Goal: Transaction & Acquisition: Download file/media

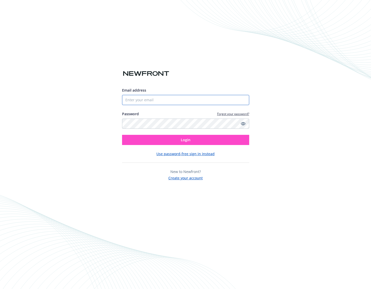
type input "[PERSON_NAME][EMAIL_ADDRESS]"
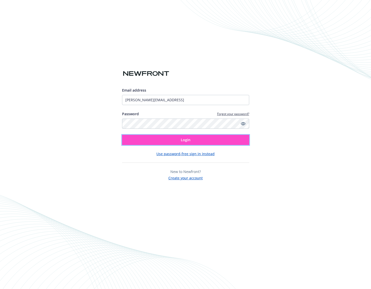
click at [181, 141] on span "Login" at bounding box center [186, 139] width 10 height 5
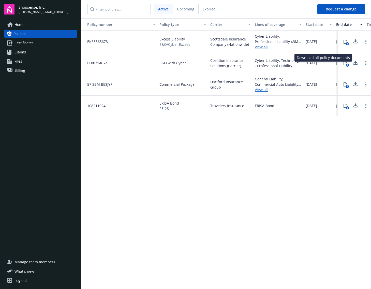
click at [355, 60] on icon at bounding box center [355, 61] width 3 height 3
click at [261, 44] on link "View all" at bounding box center [278, 46] width 47 height 5
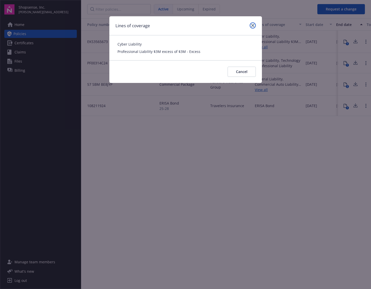
click at [254, 24] on icon "close" at bounding box center [252, 25] width 3 height 3
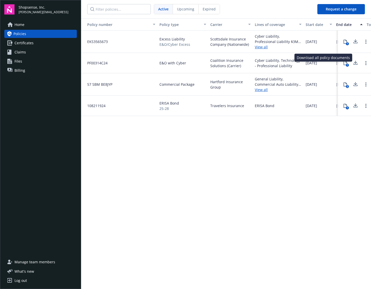
click at [355, 60] on icon at bounding box center [355, 61] width 3 height 3
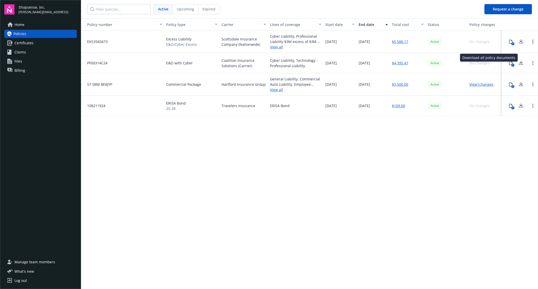
click at [370, 144] on div "Policy number Policy type Carrier Lines of coverage Start date End date Total c…" at bounding box center [309, 152] width 457 height 269
click at [370, 82] on link "View 1 changes" at bounding box center [481, 84] width 24 height 5
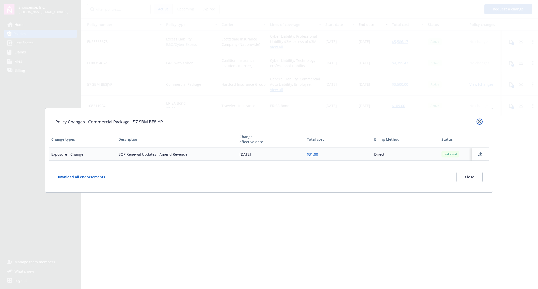
click at [370, 120] on icon "close" at bounding box center [479, 121] width 3 height 3
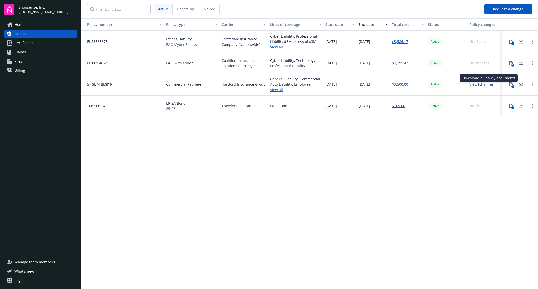
click at [370, 82] on icon at bounding box center [520, 83] width 3 height 3
